Goal: Find specific page/section: Find specific page/section

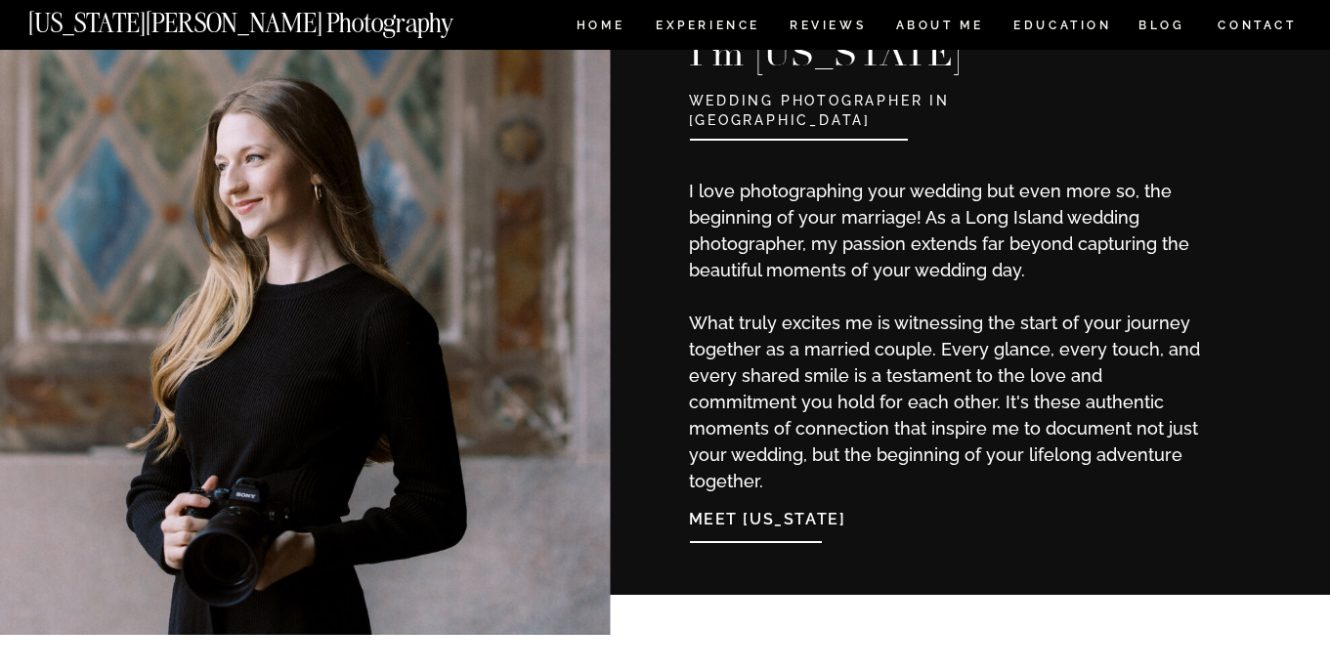
scroll to position [1738, 0]
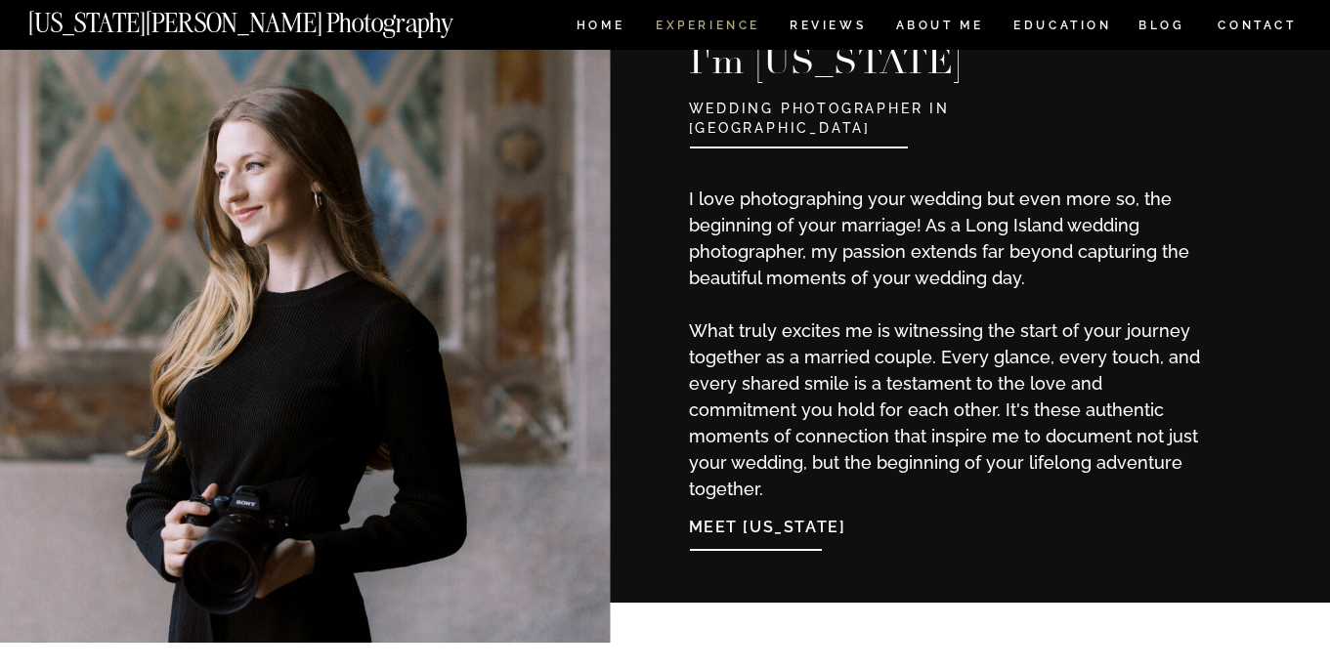
click at [703, 24] on nav "Experience" at bounding box center [707, 28] width 103 height 17
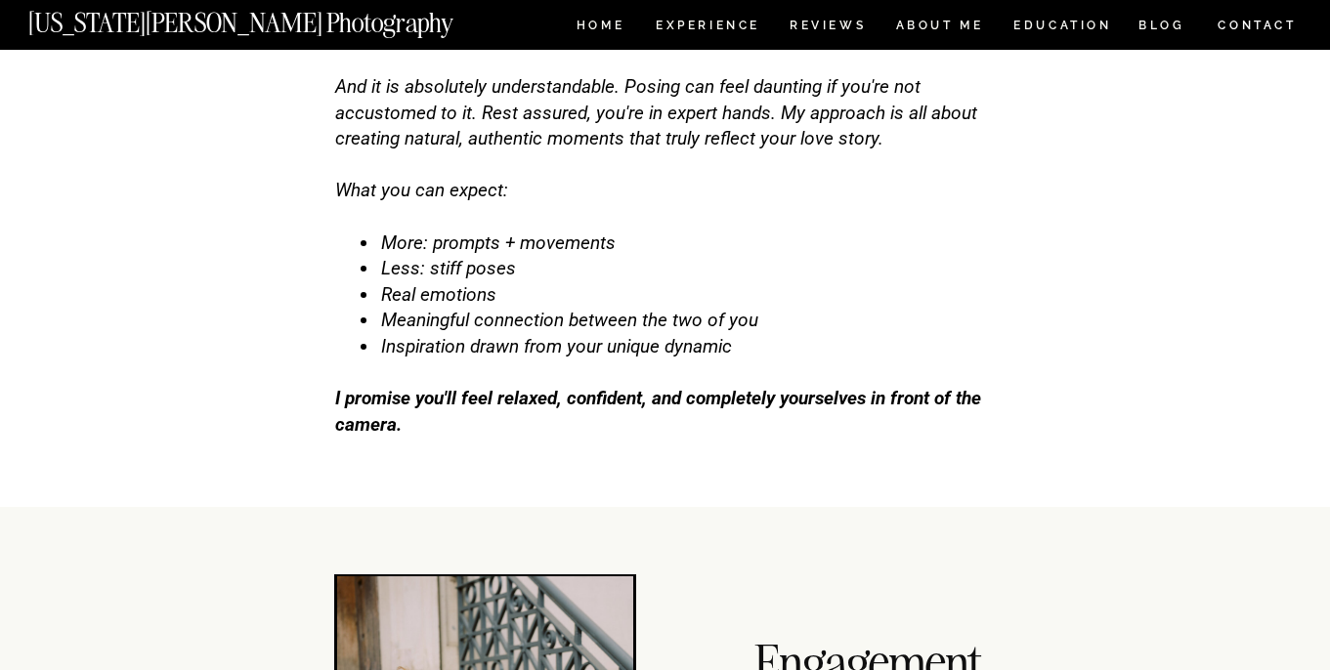
scroll to position [6234, 0]
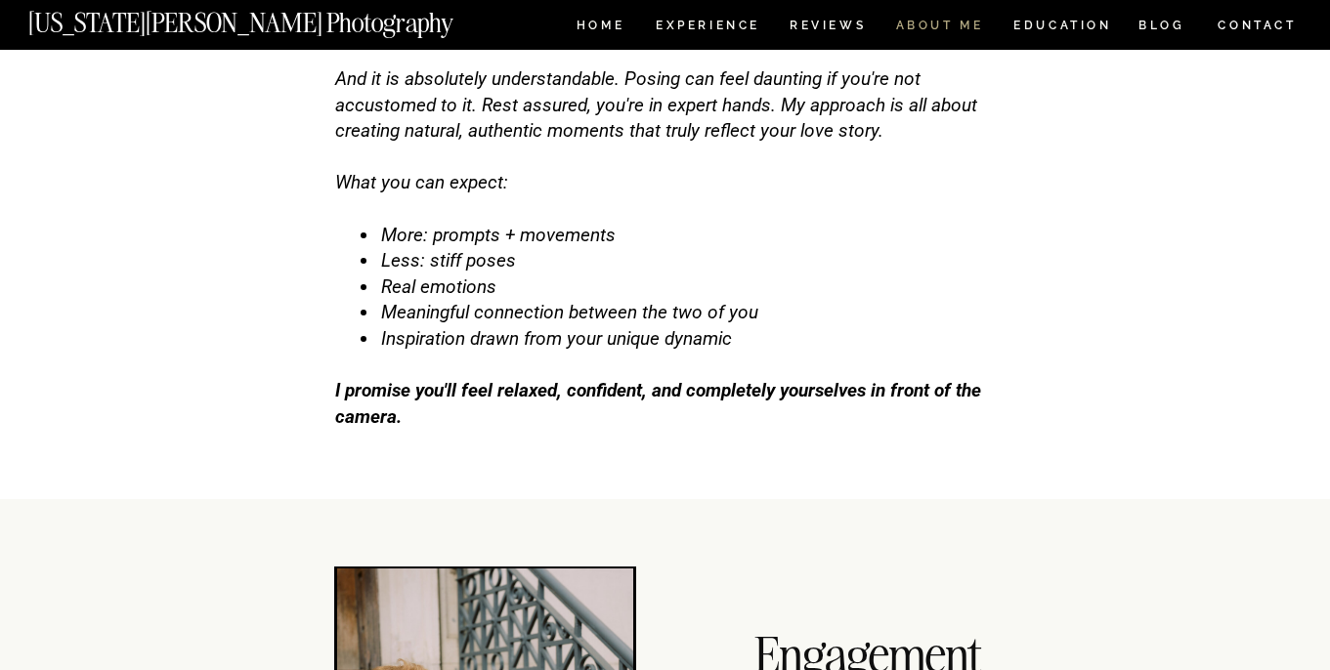
click at [945, 30] on nav "ABOUT ME" at bounding box center [939, 28] width 89 height 17
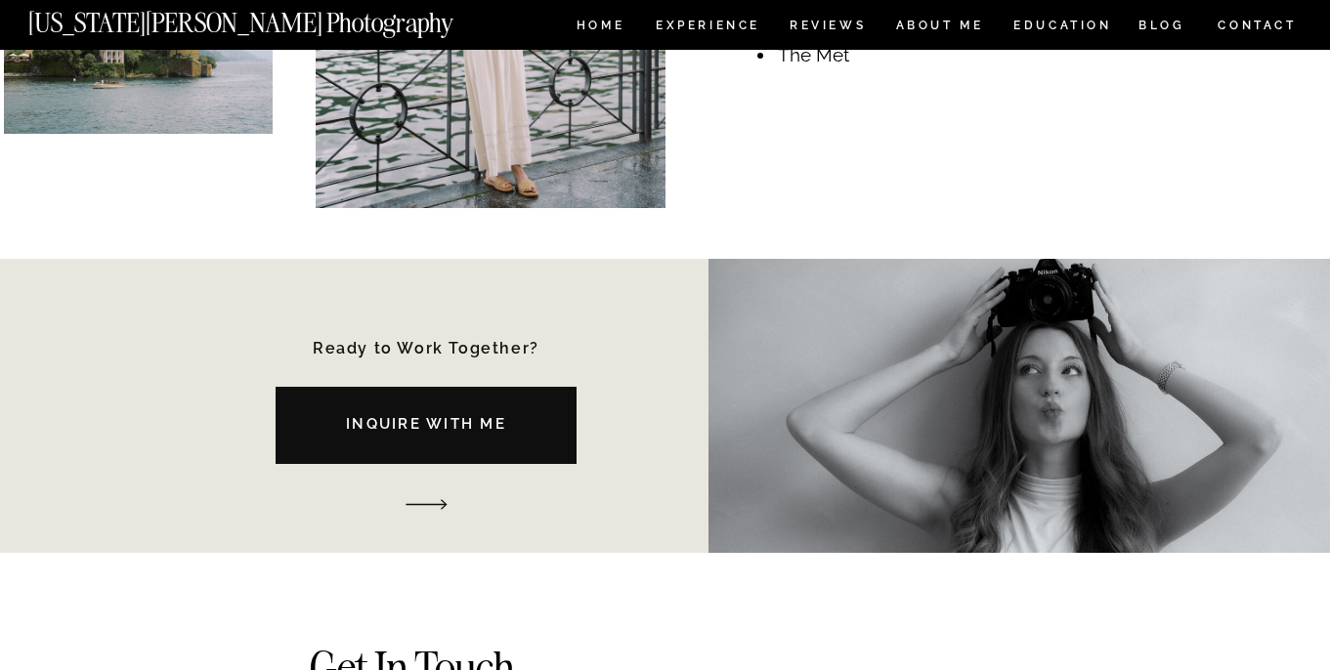
scroll to position [2790, 0]
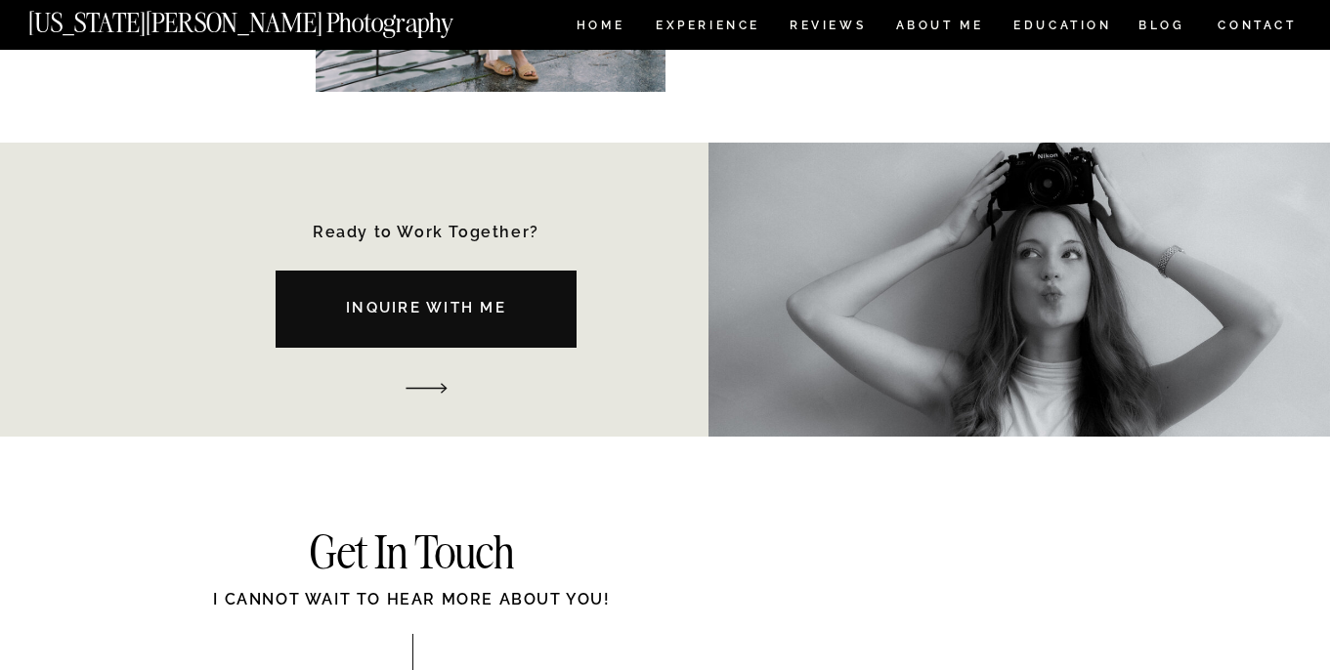
click at [442, 324] on nav "Inquire with me" at bounding box center [426, 312] width 372 height 31
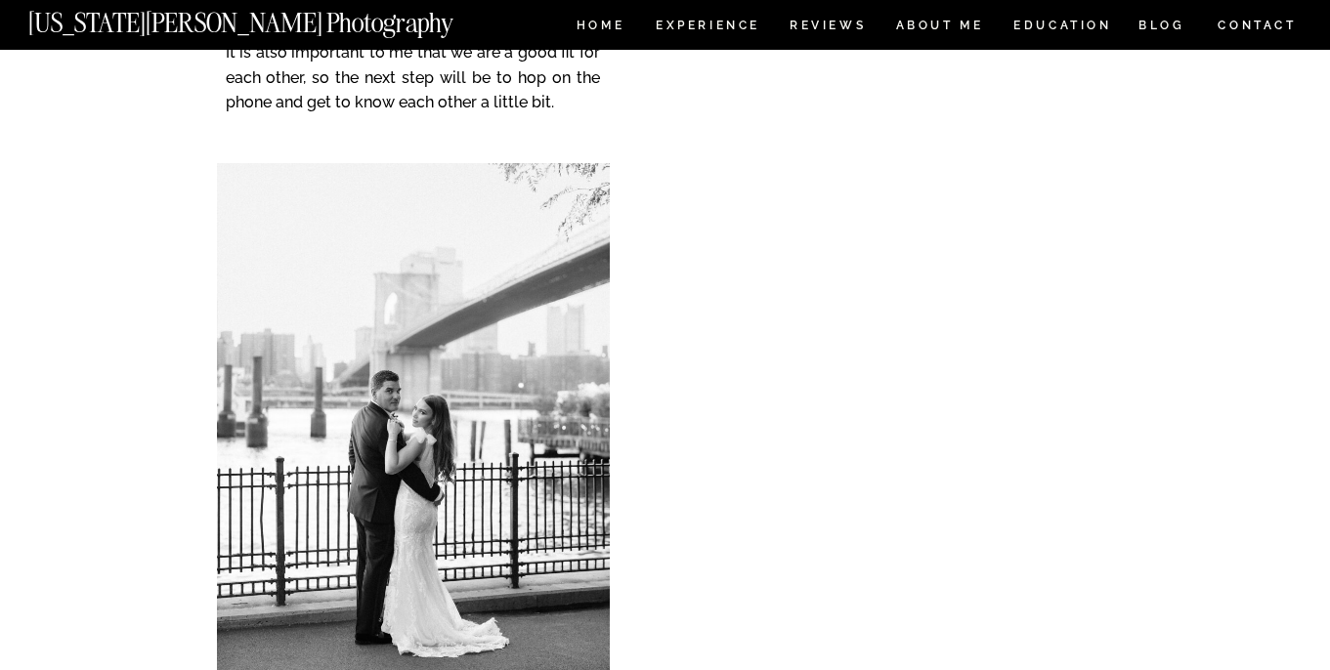
scroll to position [459, 0]
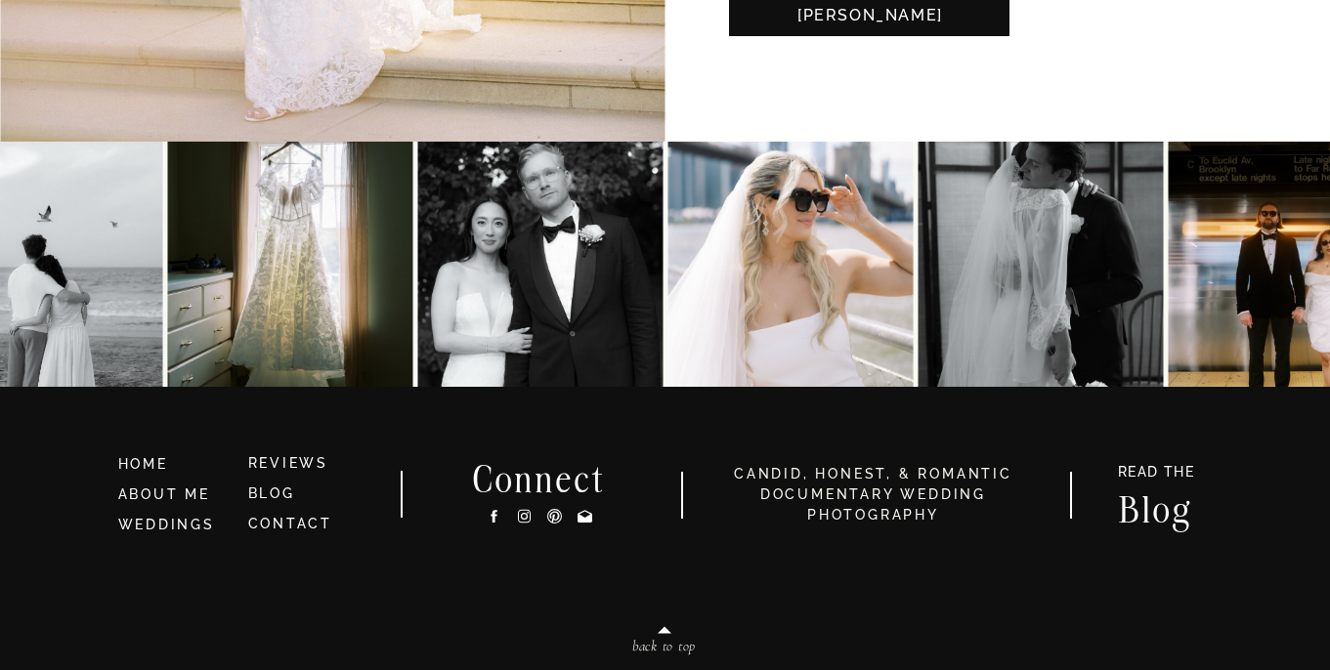
scroll to position [4824, 0]
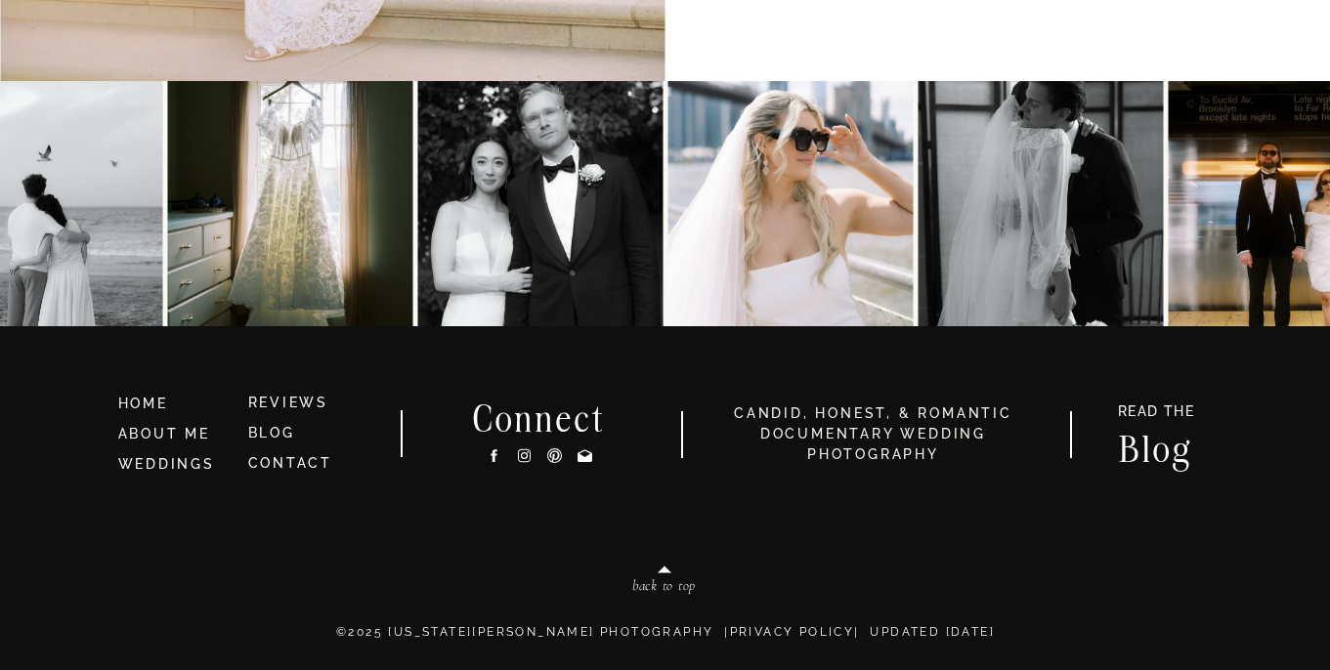
click at [527, 456] on icon at bounding box center [523, 456] width 7 height 7
